Goal: Task Accomplishment & Management: Use online tool/utility

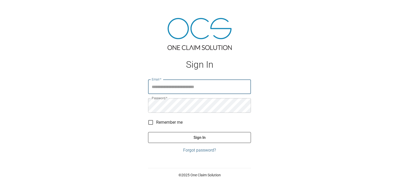
type input "**********"
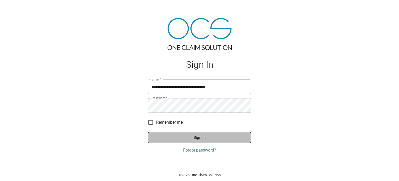
click at [205, 138] on button "Sign In" at bounding box center [199, 137] width 103 height 11
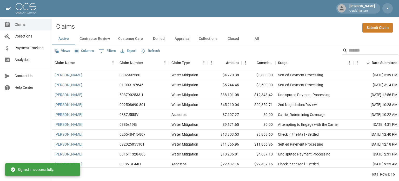
click at [85, 49] on button "Columns" at bounding box center [85, 51] width 22 height 8
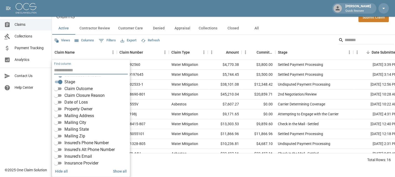
scroll to position [52, 0]
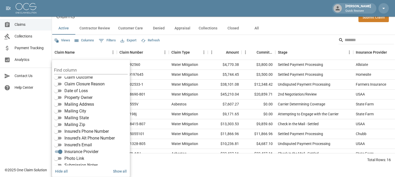
click at [255, 28] on button "All" at bounding box center [256, 28] width 23 height 12
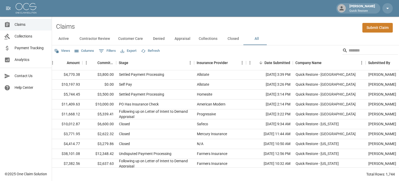
scroll to position [0, 159]
click at [129, 50] on button "Export" at bounding box center [128, 51] width 18 height 8
click at [147, 71] on li "Download as Excel" at bounding box center [140, 70] width 43 height 9
